Goal: Task Accomplishment & Management: Manage account settings

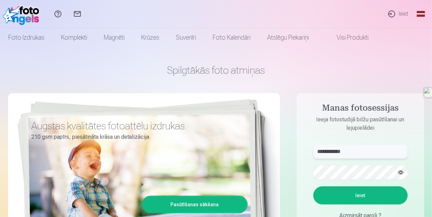
click at [351, 150] on input "**********" at bounding box center [361, 151] width 94 height 14
type input "*"
type input "**********"
click at [344, 195] on button "Ieiet" at bounding box center [361, 195] width 94 height 18
click at [340, 196] on button "Ieiet" at bounding box center [361, 195] width 94 height 18
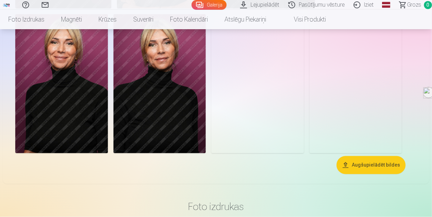
scroll to position [503, 0]
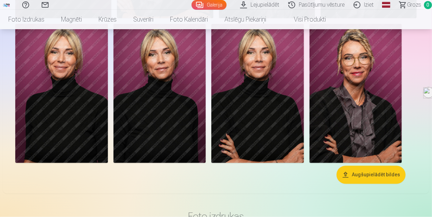
click at [73, 67] on img at bounding box center [61, 93] width 93 height 139
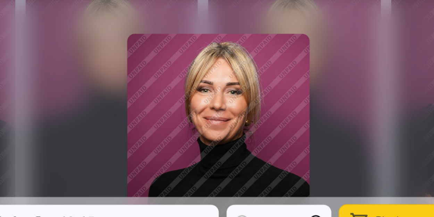
scroll to position [504, 0]
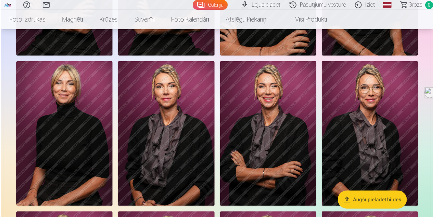
scroll to position [169, 0]
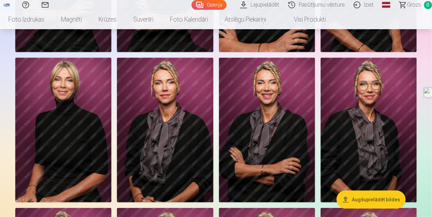
click at [56, 95] on img at bounding box center [63, 130] width 96 height 144
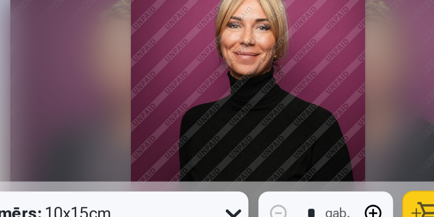
scroll to position [169, 0]
